Goal: Information Seeking & Learning: Learn about a topic

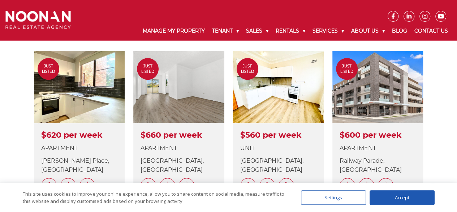
scroll to position [283, 0]
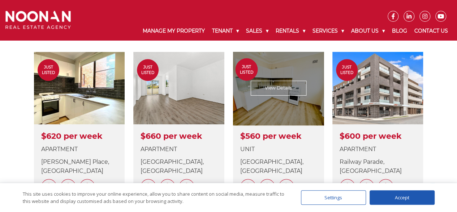
click at [262, 83] on link at bounding box center [278, 128] width 91 height 152
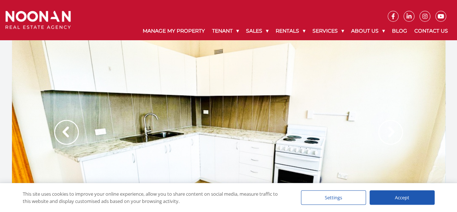
click at [58, 136] on img at bounding box center [66, 132] width 25 height 25
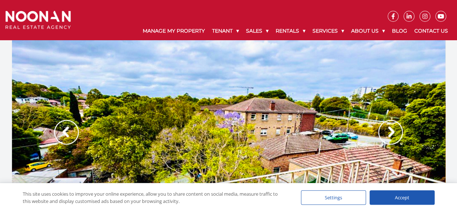
click at [388, 196] on div "Accept" at bounding box center [402, 197] width 65 height 14
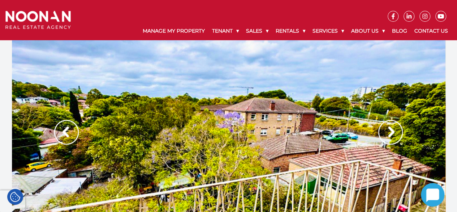
click at [66, 133] on img at bounding box center [66, 132] width 25 height 25
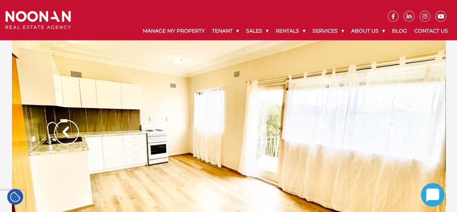
click at [66, 133] on img at bounding box center [66, 132] width 25 height 25
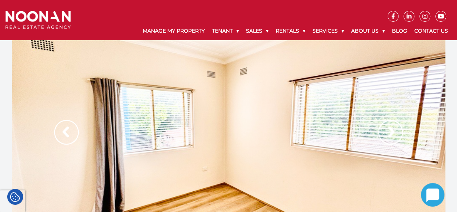
click at [66, 133] on img at bounding box center [66, 132] width 25 height 25
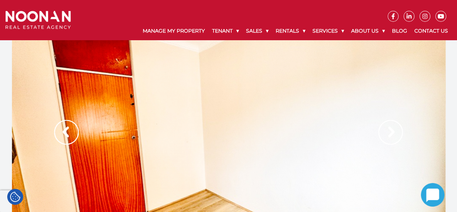
click at [66, 133] on img at bounding box center [66, 132] width 25 height 25
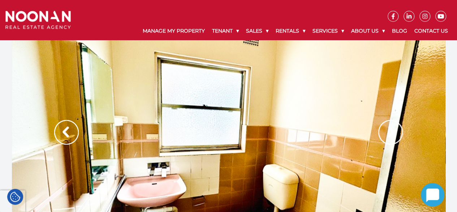
click at [66, 133] on img at bounding box center [66, 132] width 25 height 25
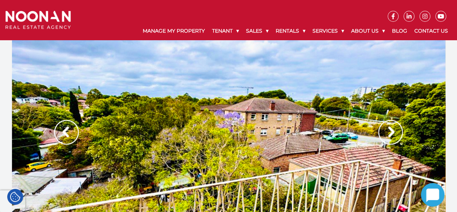
click at [66, 128] on img at bounding box center [66, 132] width 25 height 25
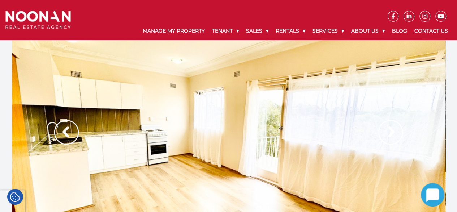
click at [66, 128] on img at bounding box center [66, 132] width 25 height 25
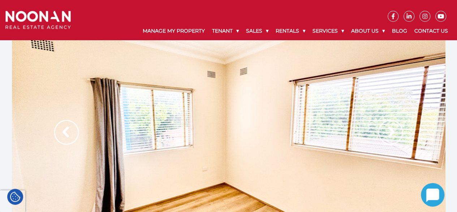
click at [66, 128] on img at bounding box center [66, 132] width 25 height 25
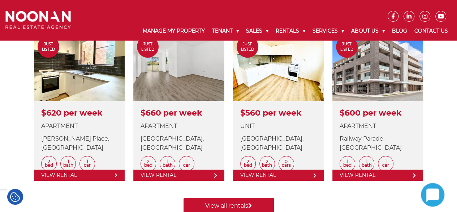
scroll to position [314, 0]
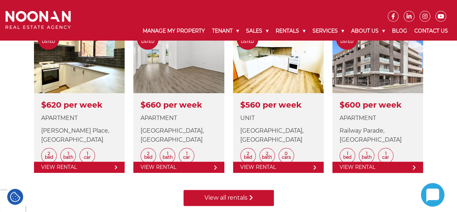
click at [242, 196] on link "View all rentals" at bounding box center [229, 198] width 90 height 16
